Goal: Task Accomplishment & Management: Use online tool/utility

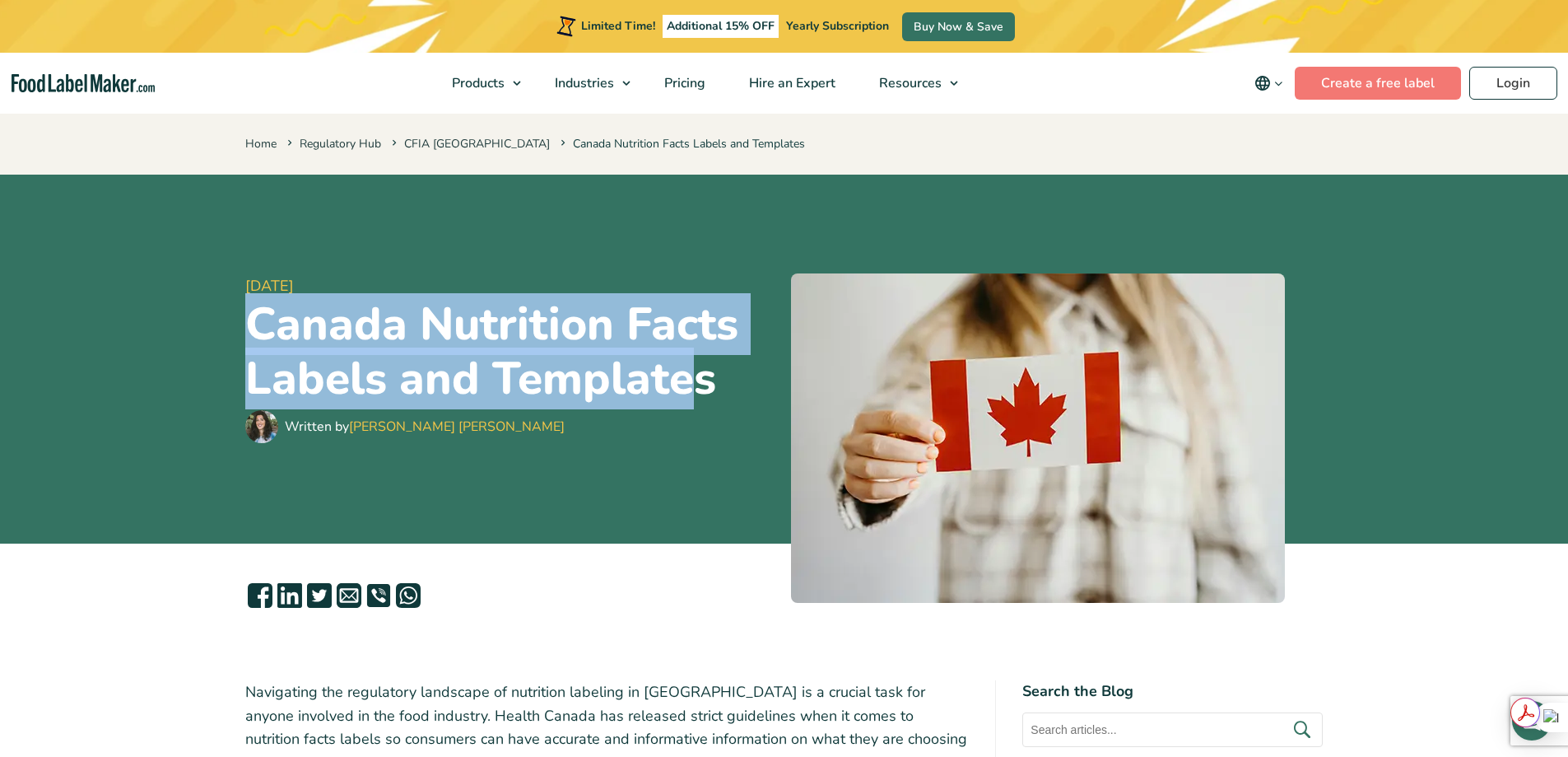
drag, startPoint x: 0, startPoint y: 0, endPoint x: 685, endPoint y: 392, distance: 789.2
click at [685, 392] on h1 "Canada Nutrition Facts Labels and Templates" at bounding box center [511, 351] width 533 height 109
click at [703, 380] on h1 "Canada Nutrition Facts Labels and Templates" at bounding box center [511, 351] width 533 height 109
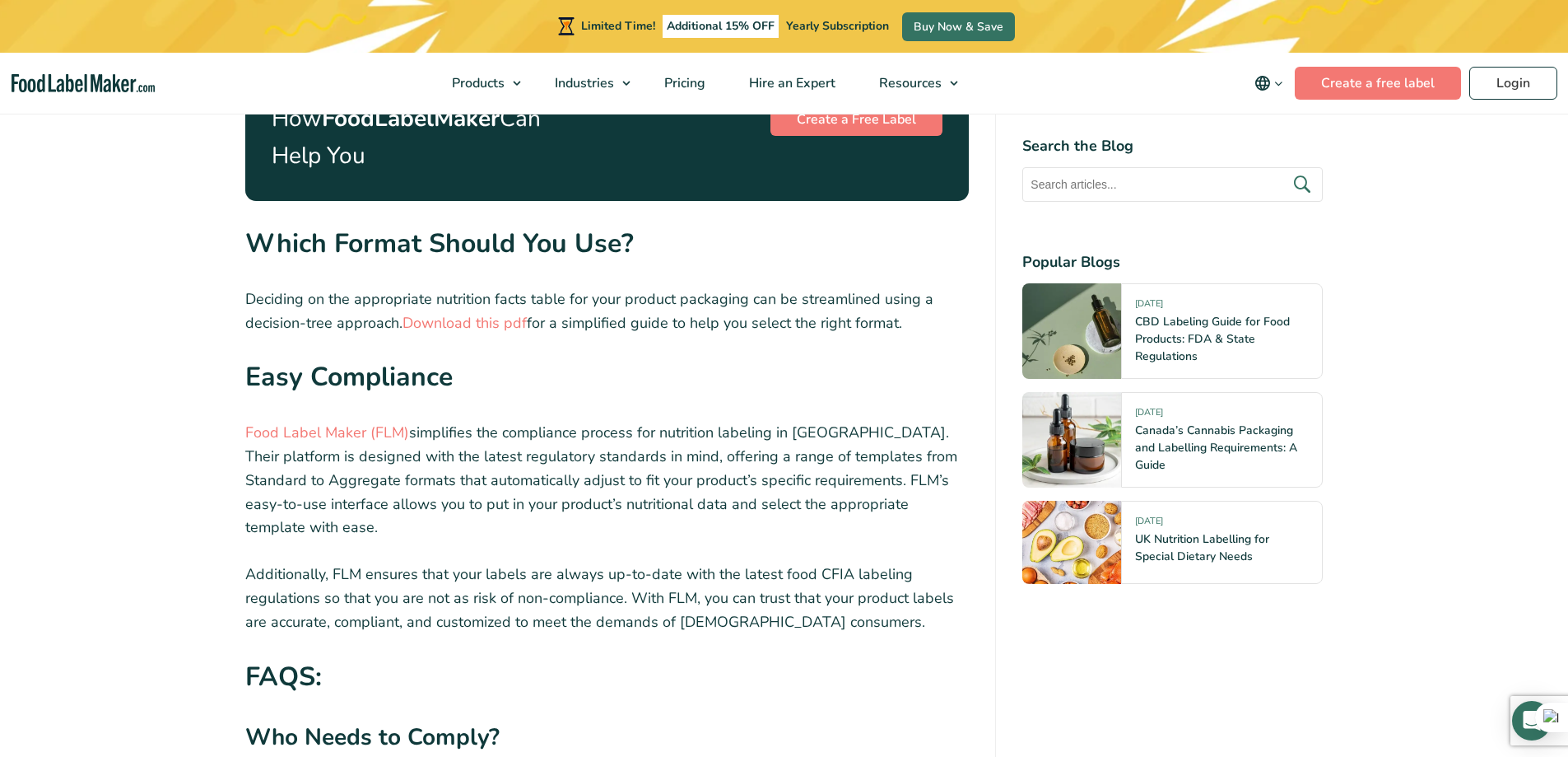
scroll to position [5600, 0]
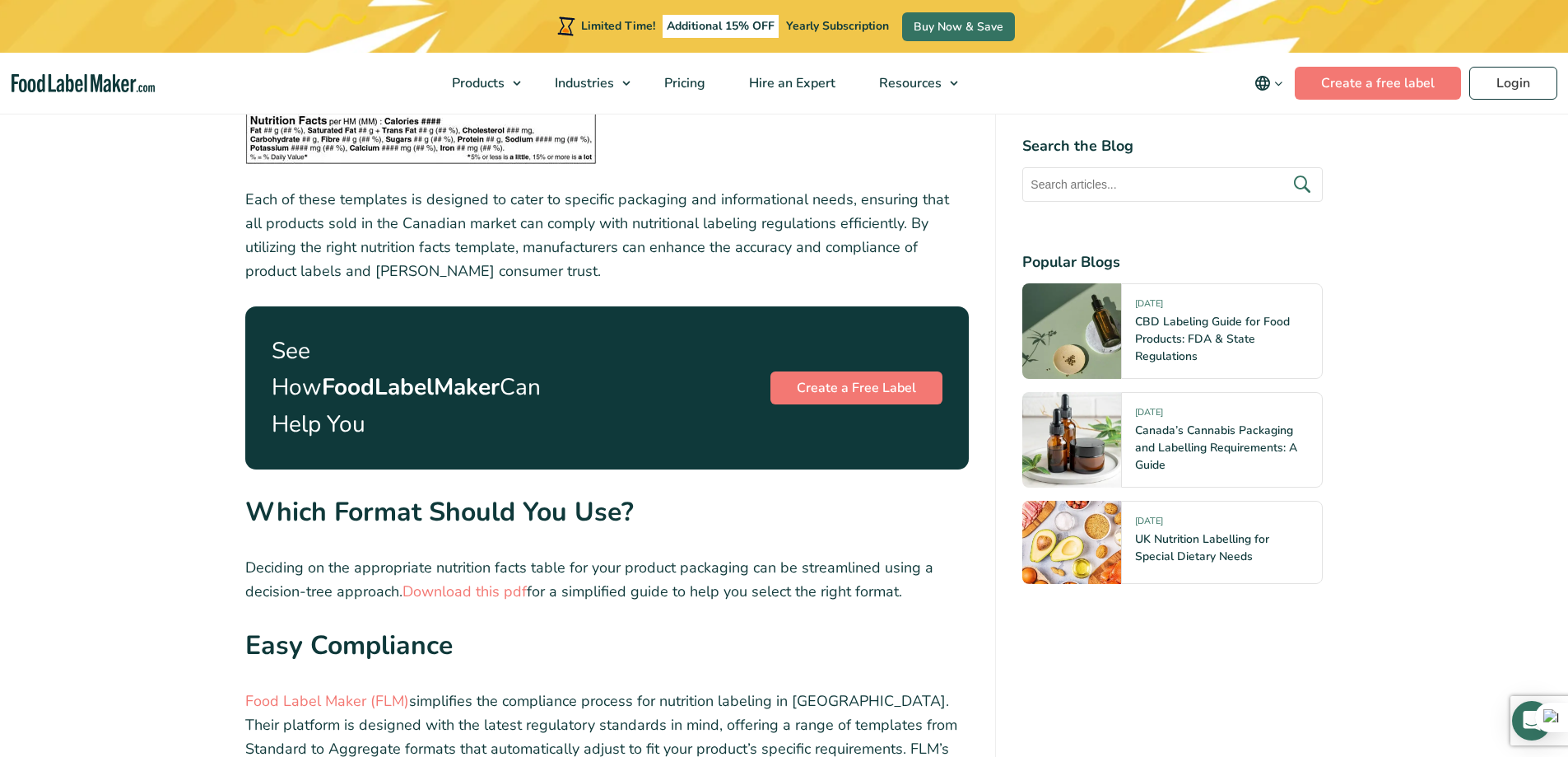
drag, startPoint x: 375, startPoint y: 326, endPoint x: 529, endPoint y: 359, distance: 157.5
click at [529, 359] on p "See How FoodLabelMaker Can Help You" at bounding box center [415, 388] width 287 height 111
drag, startPoint x: 670, startPoint y: 487, endPoint x: 658, endPoint y: 469, distance: 21.6
drag, startPoint x: 407, startPoint y: 324, endPoint x: 474, endPoint y: 321, distance: 67.1
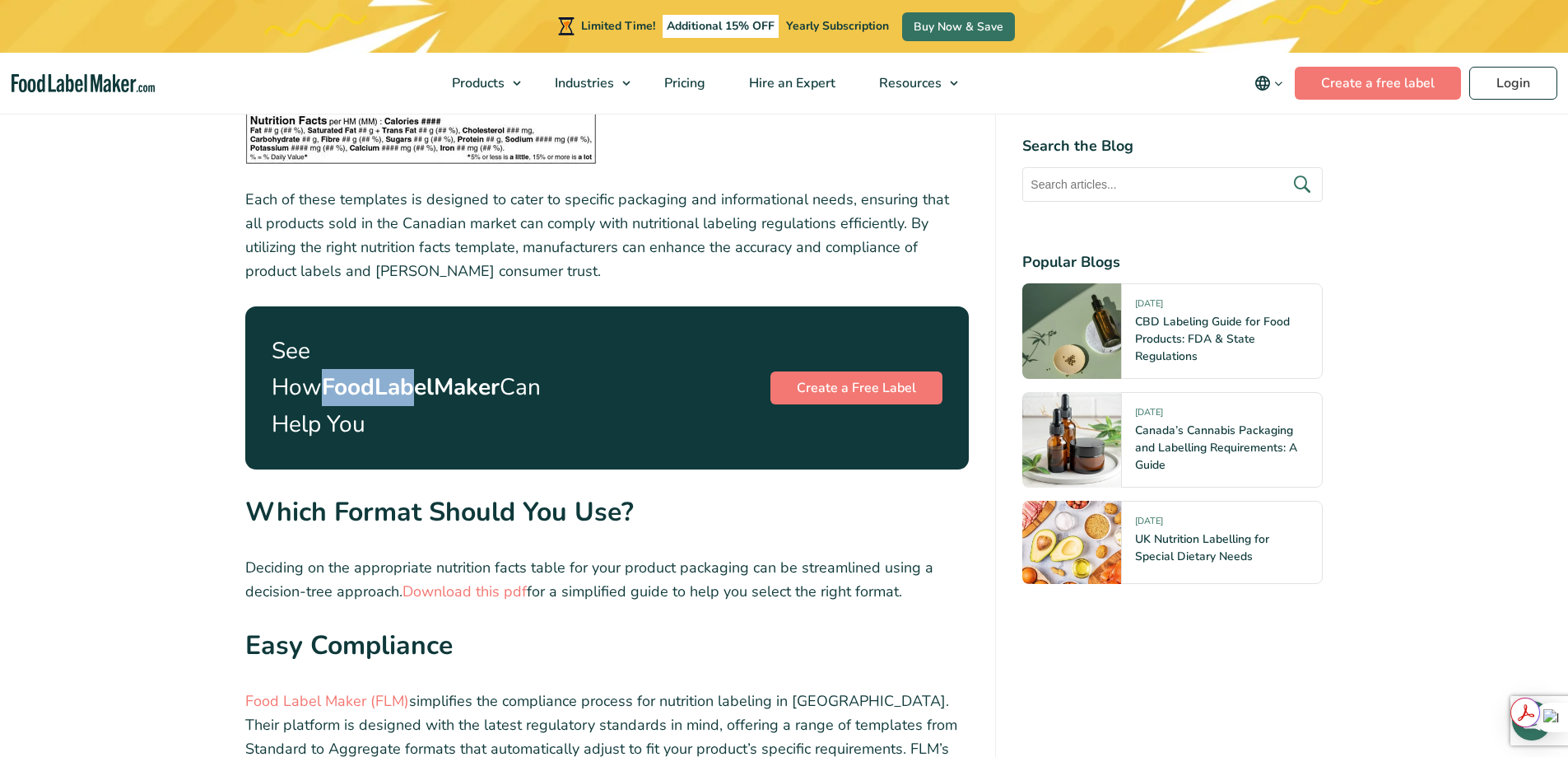
click at [465, 333] on p "See How FoodLabelMaker Can Help You" at bounding box center [415, 388] width 287 height 111
click at [490, 372] on strong "FoodLabelMaker" at bounding box center [411, 387] width 178 height 31
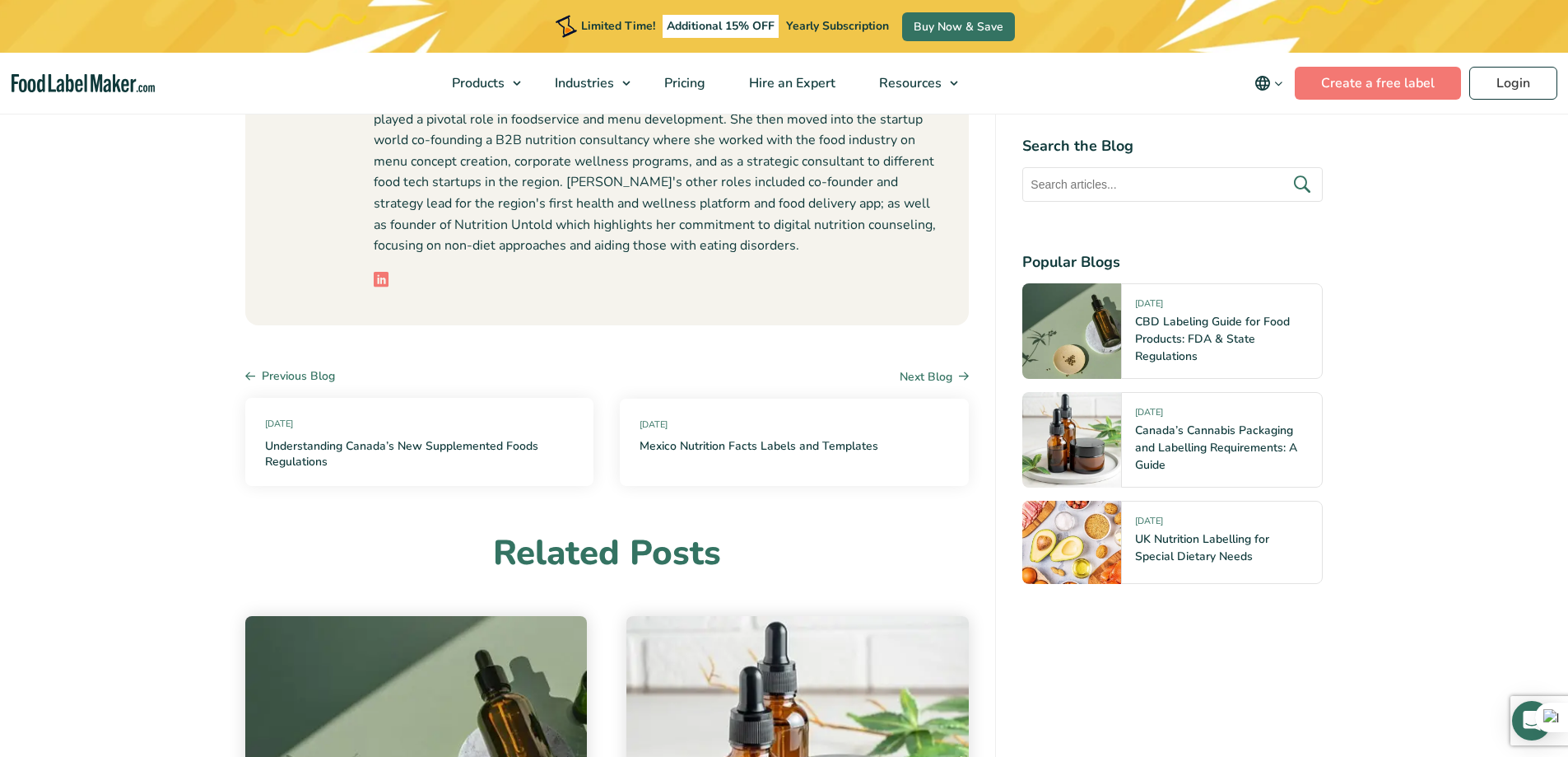
scroll to position [7907, 0]
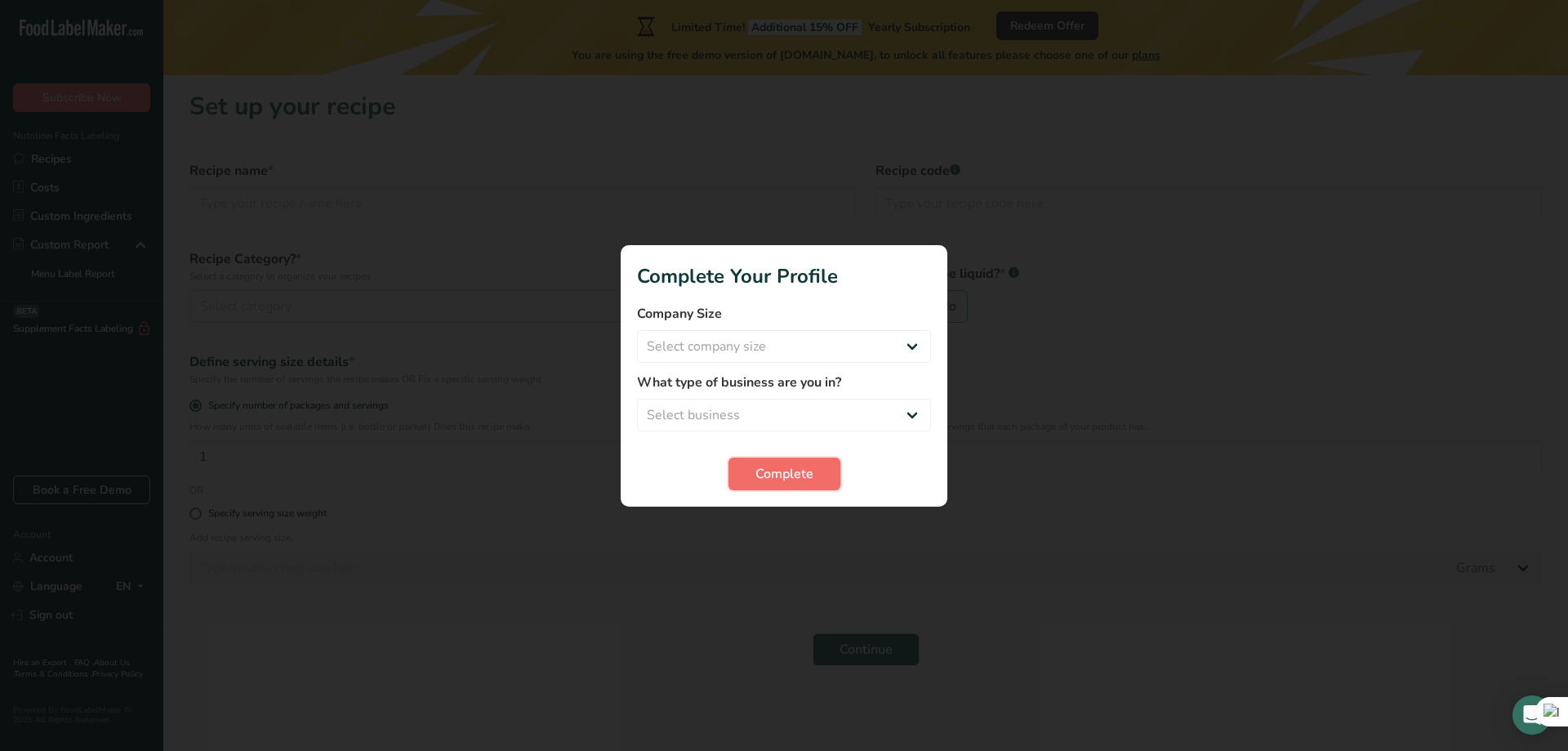
click at [817, 462] on button "Complete" at bounding box center [784, 474] width 112 height 33
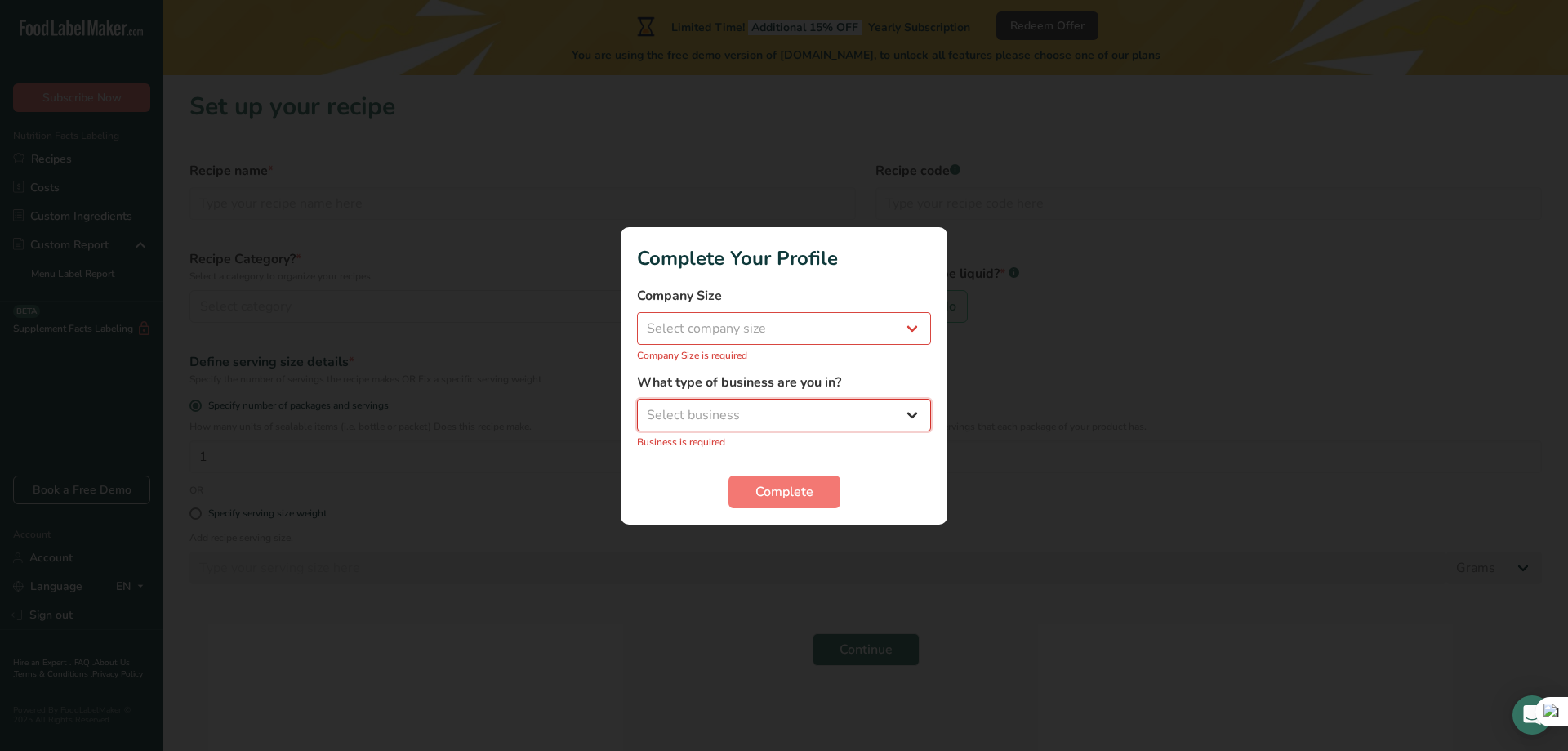
click at [855, 420] on select "Select business Packaged Food Manufacturer Restaurant & Cafe Bakery Meal Plans …" at bounding box center [784, 415] width 294 height 33
select select "1"
click at [637, 407] on select "Select business Packaged Food Manufacturer Restaurant & Cafe Bakery Meal Plans …" at bounding box center [784, 415] width 294 height 33
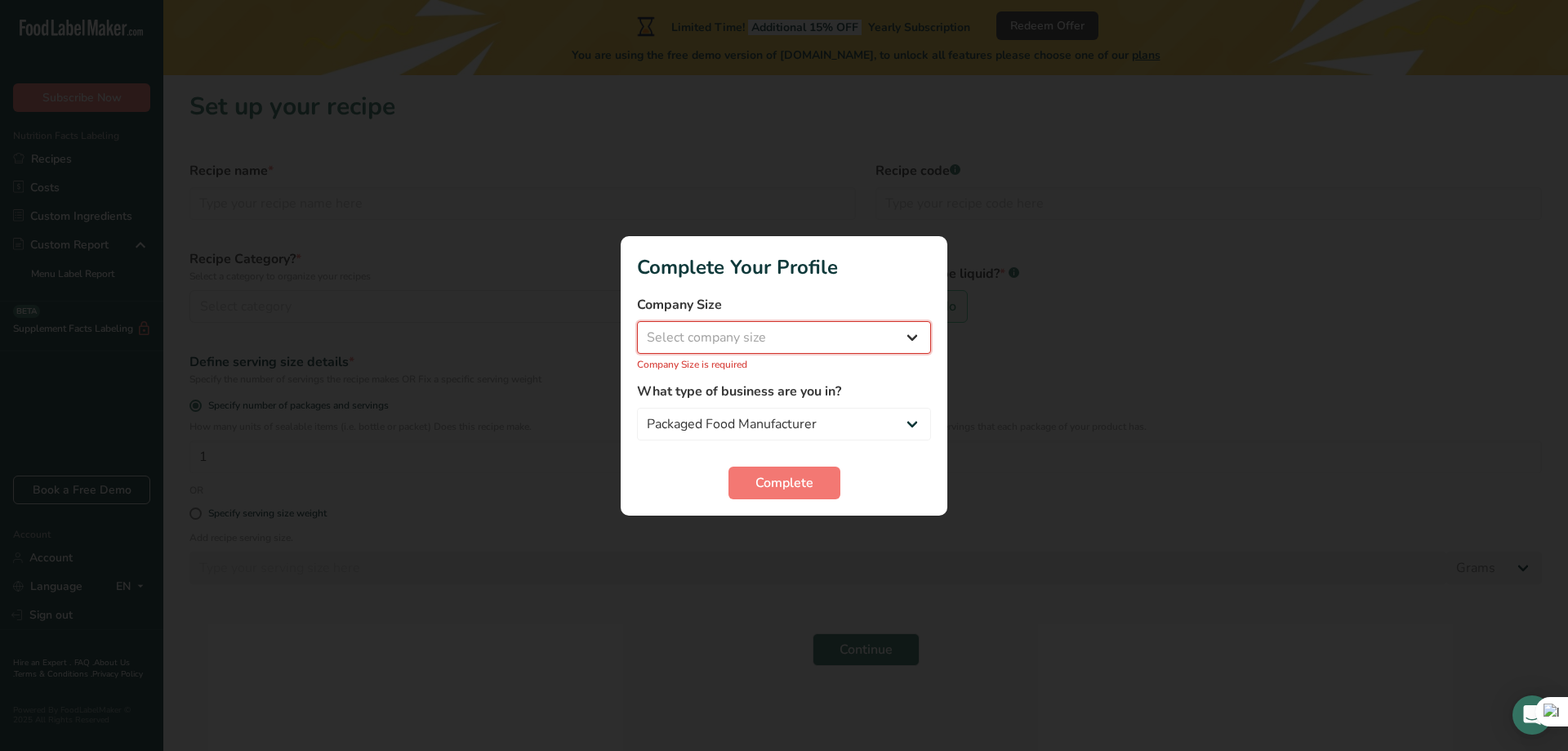
click at [812, 343] on select "Select company size Fewer than 10 Employees 10 to 50 Employees 51 to 500 Employ…" at bounding box center [784, 337] width 294 height 33
select select "2"
click at [637, 330] on select "Select company size Fewer than 10 Employees 10 to 50 Employees 51 to 500 Employ…" at bounding box center [784, 337] width 294 height 33
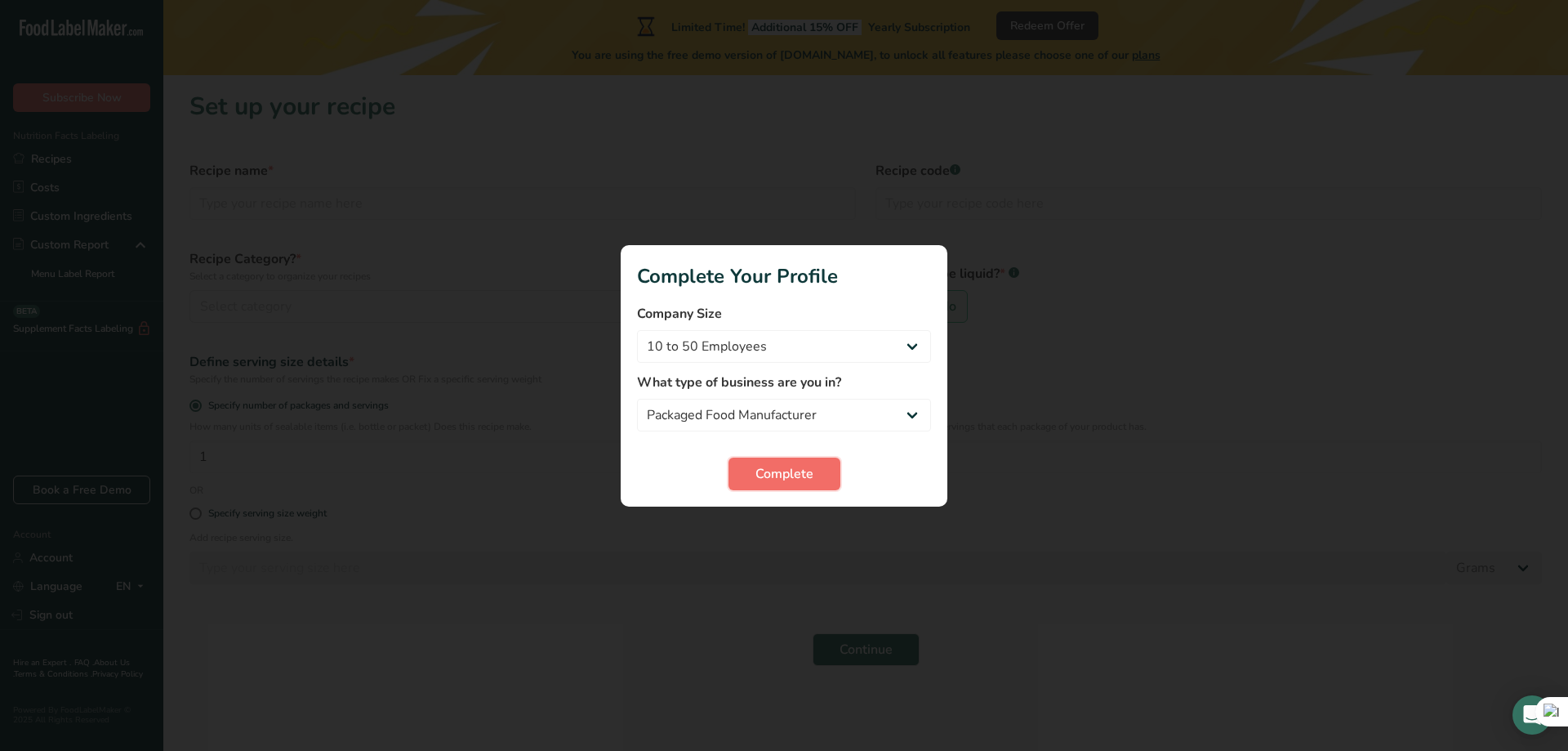
click at [813, 473] on button "Complete" at bounding box center [784, 474] width 112 height 33
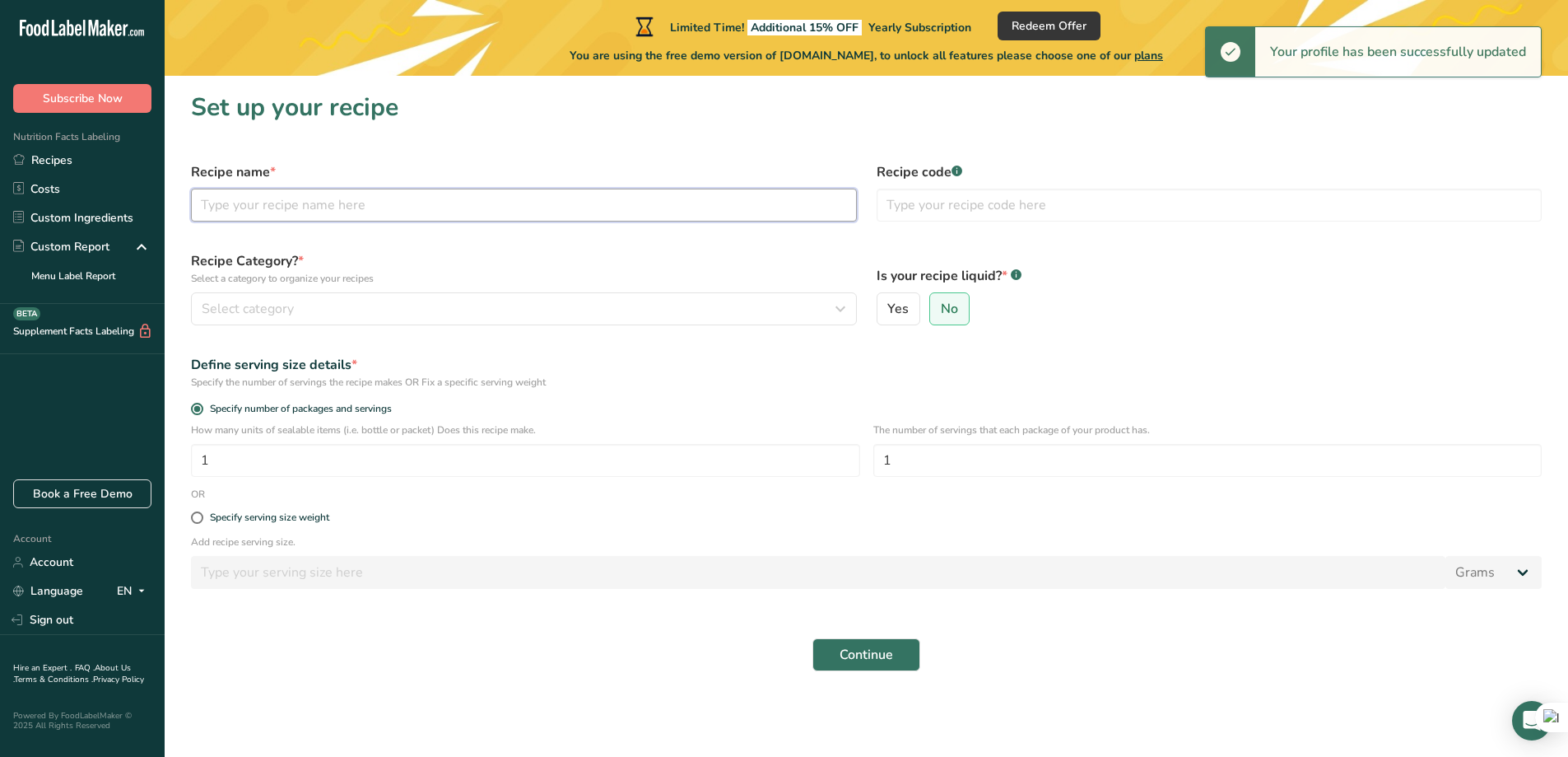
click at [380, 208] on input "text" at bounding box center [524, 205] width 666 height 33
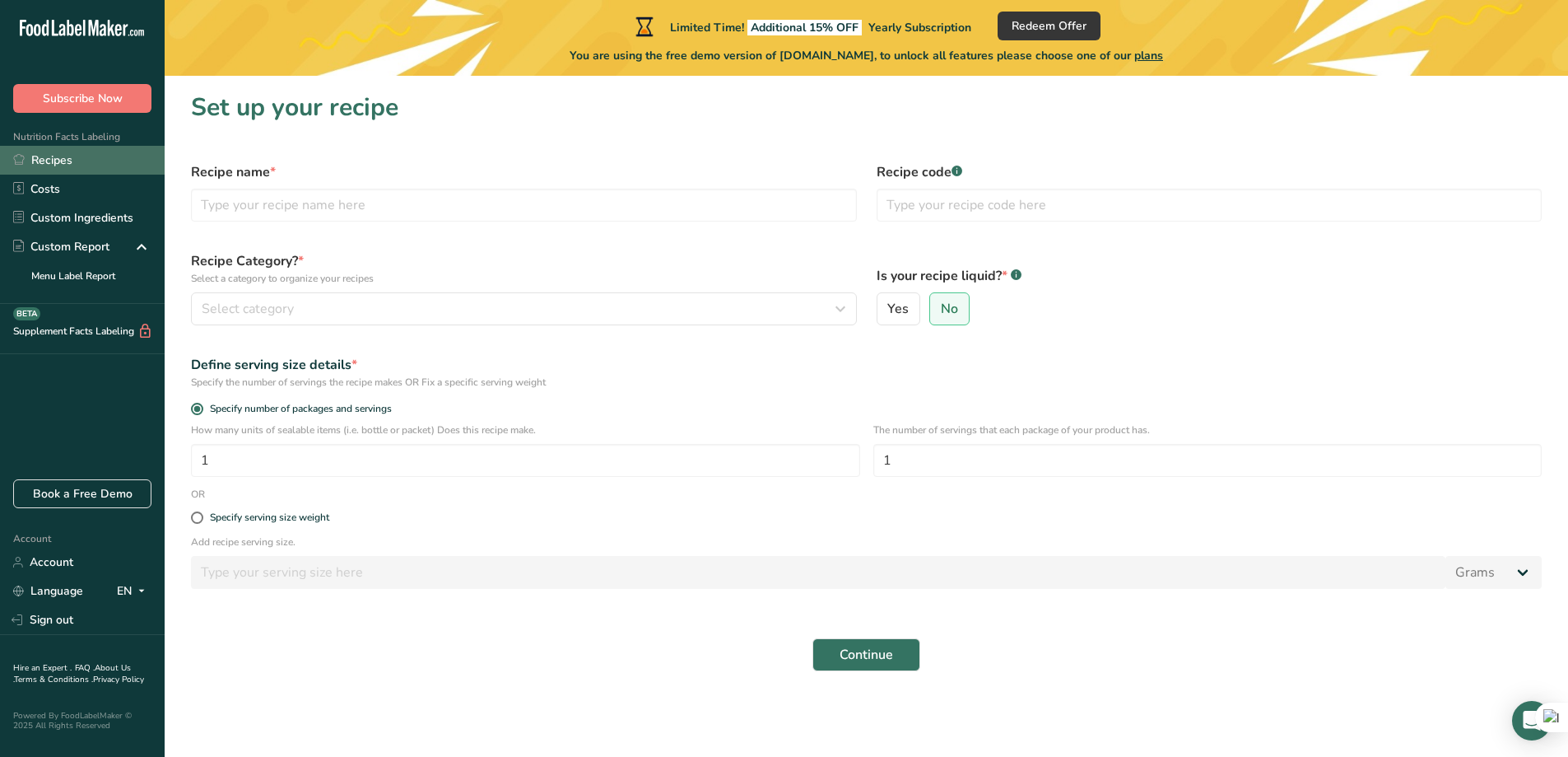
click at [61, 162] on link "Recipes" at bounding box center [82, 160] width 165 height 29
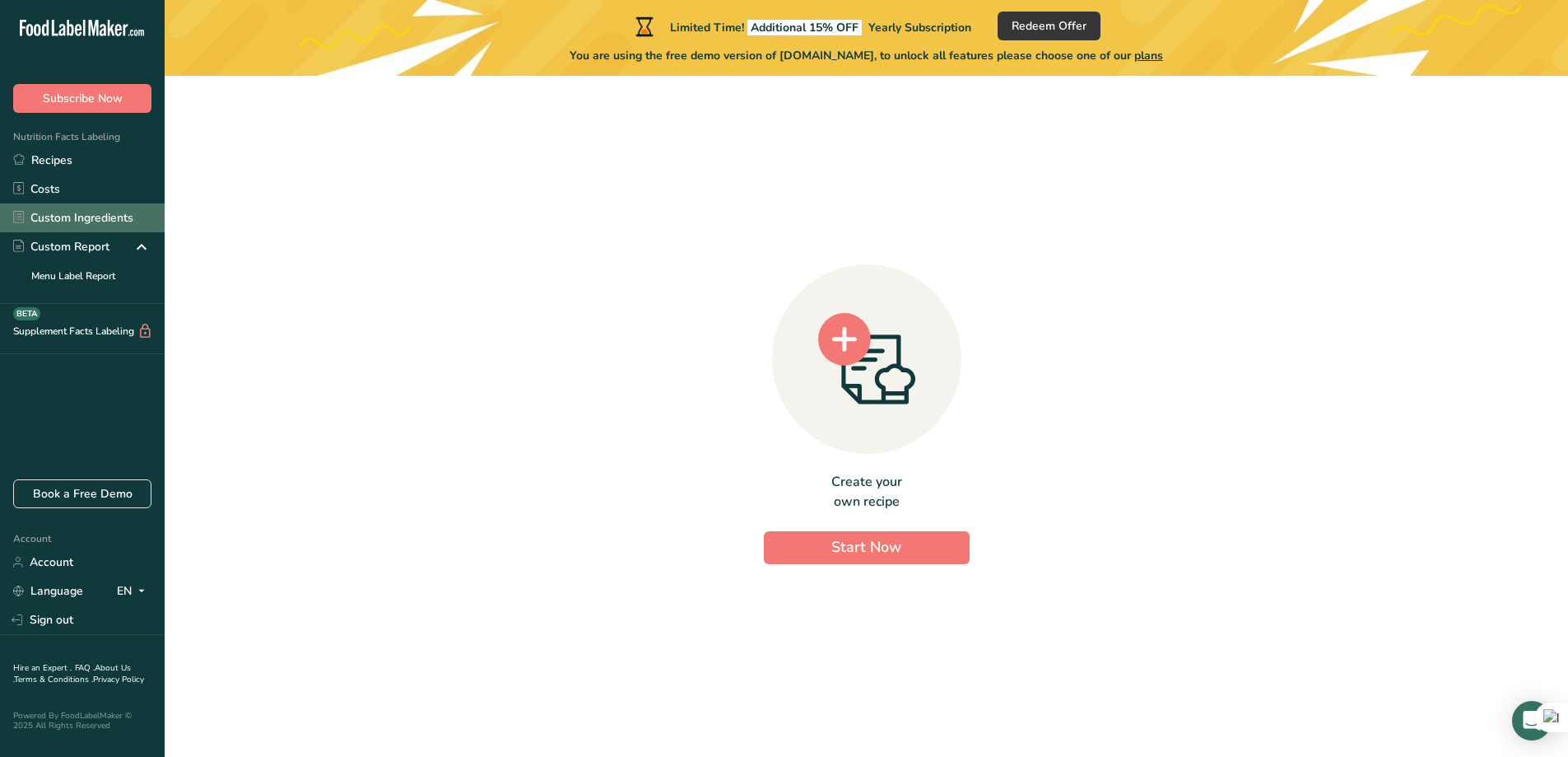
click at [95, 223] on link "Custom Ingredients" at bounding box center [82, 217] width 165 height 29
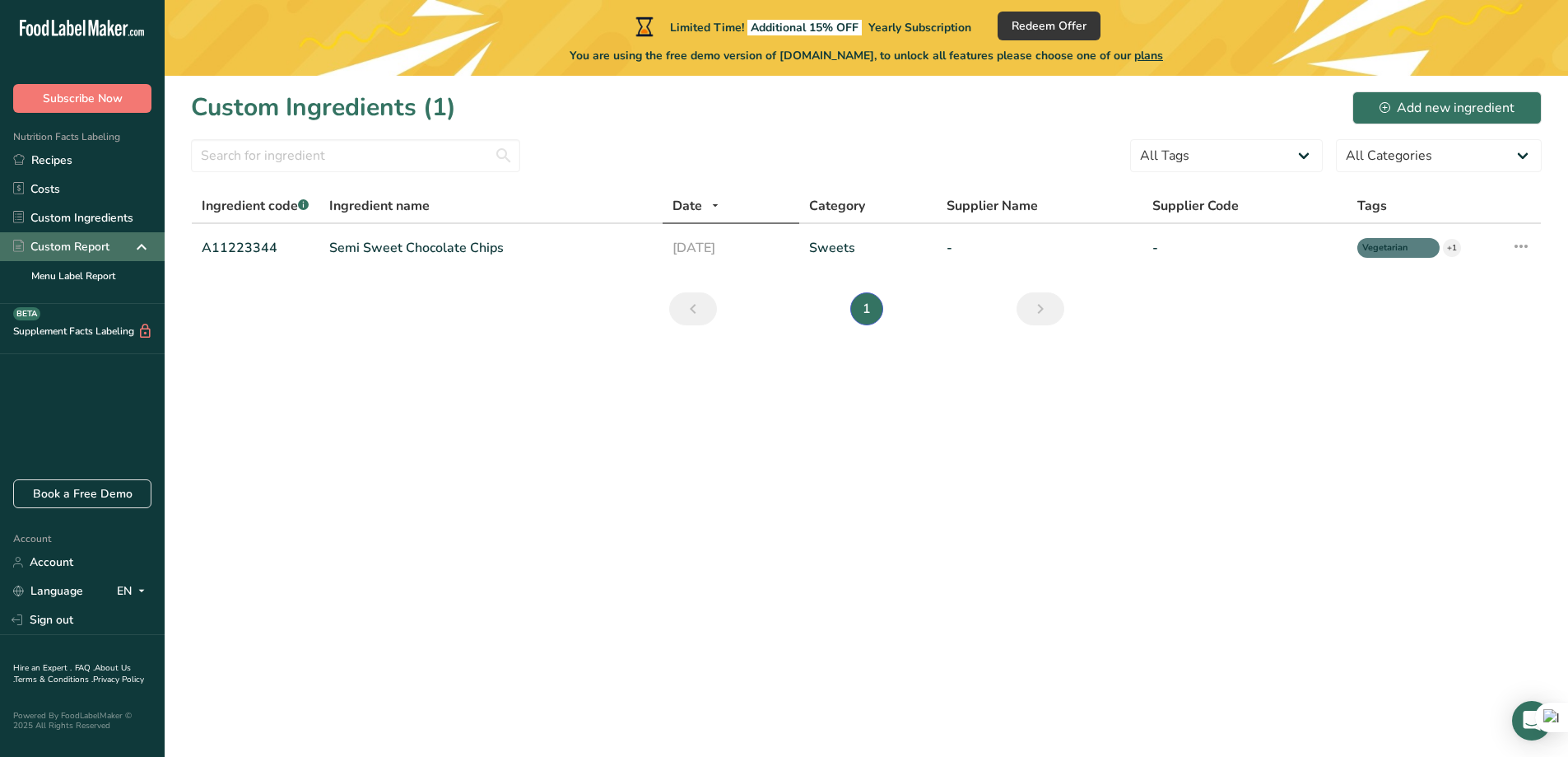
click at [135, 246] on icon at bounding box center [141, 247] width 20 height 30
click at [100, 278] on link "Menu Label Report" at bounding box center [82, 275] width 165 height 29
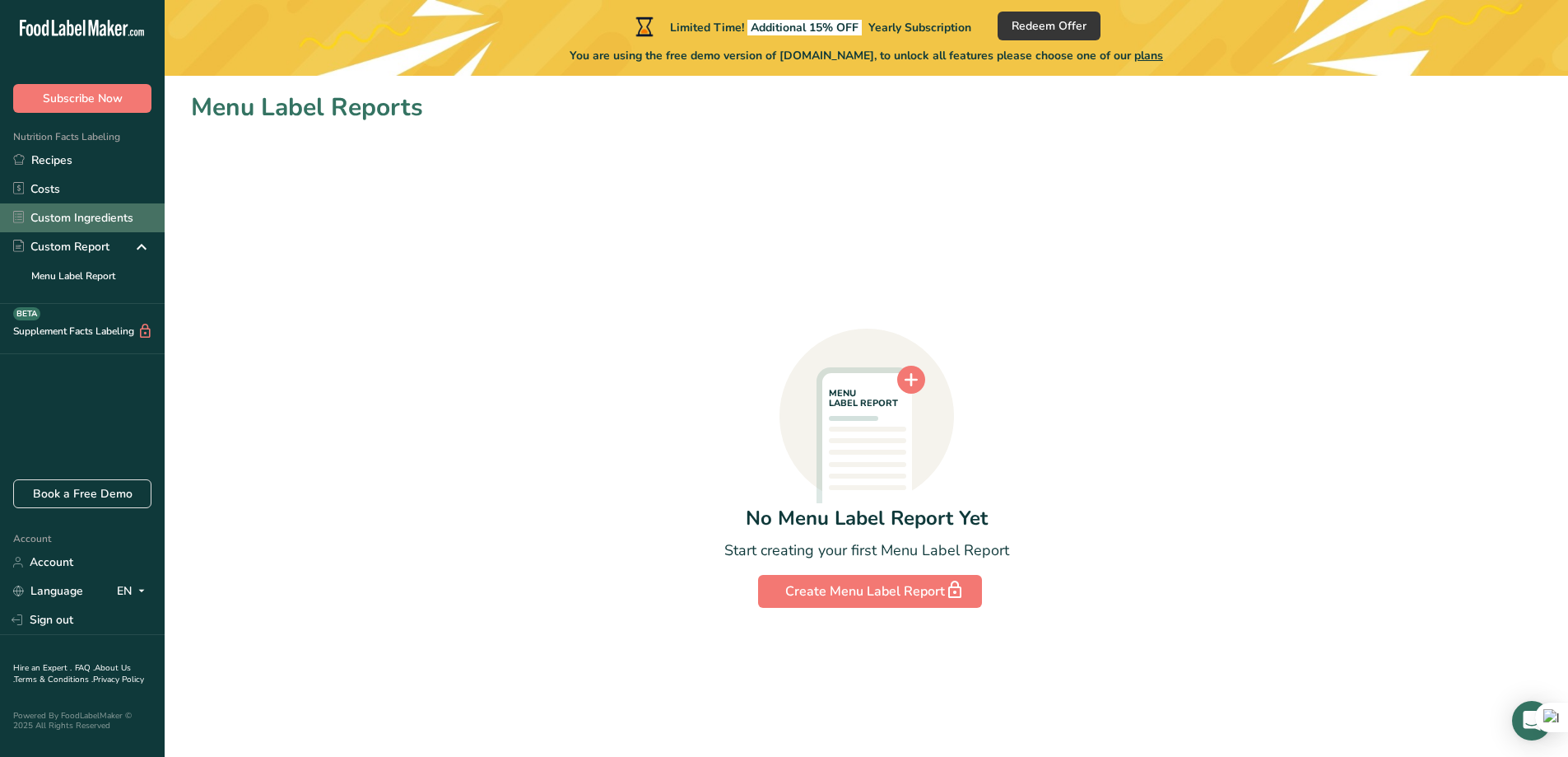
click at [70, 211] on link "Custom Ingredients" at bounding box center [82, 217] width 165 height 29
